Goal: Task Accomplishment & Management: Manage account settings

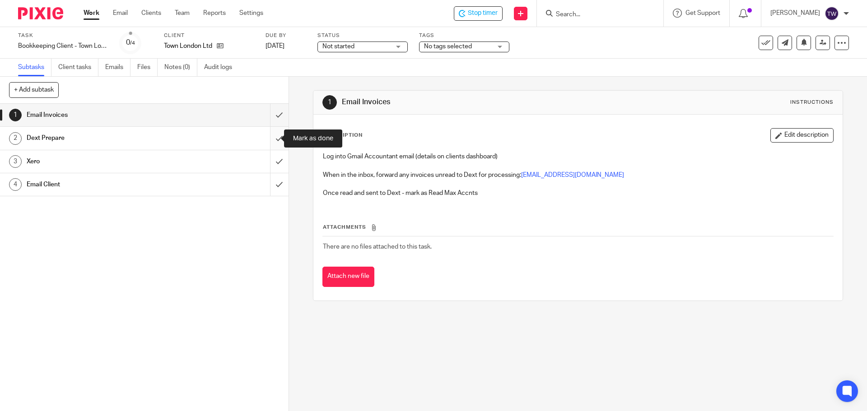
click at [272, 138] on input "submit" at bounding box center [144, 138] width 288 height 23
